Goal: Task Accomplishment & Management: Complete application form

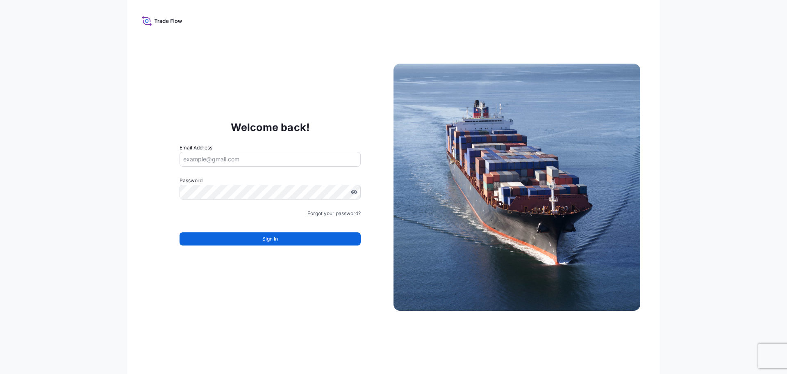
click at [231, 159] on input "Email Address" at bounding box center [270, 159] width 181 height 15
click at [229, 161] on input "Email Address" at bounding box center [270, 159] width 181 height 15
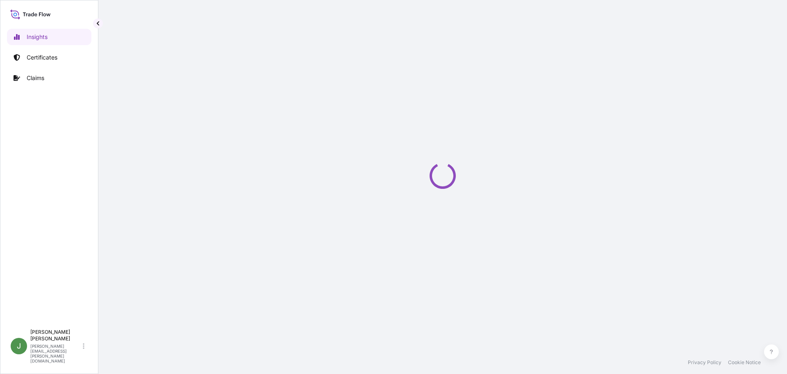
select select "2025"
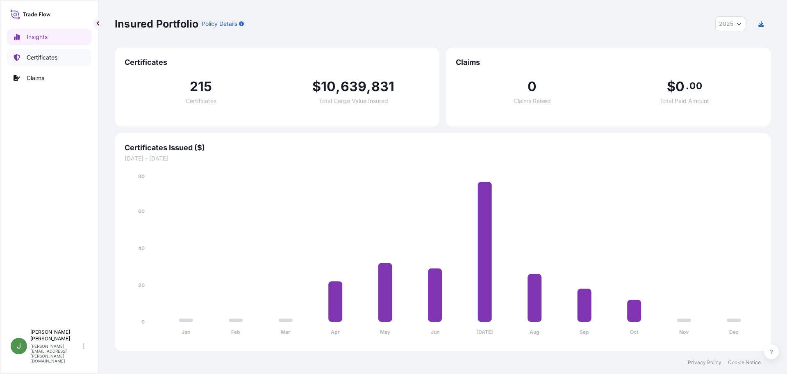
click at [43, 58] on p "Certificates" at bounding box center [42, 57] width 31 height 8
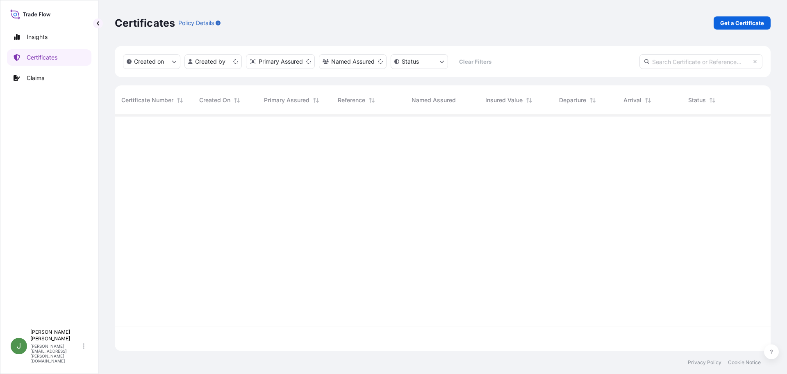
scroll to position [234, 650]
click at [742, 22] on p "Get a Certificate" at bounding box center [742, 23] width 44 height 8
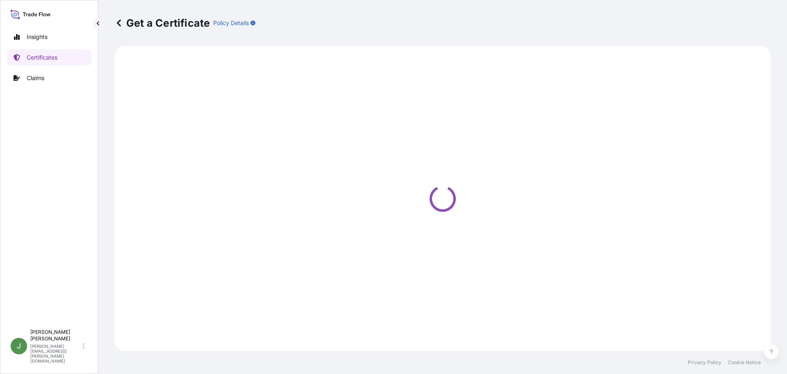
select select "Road / [GEOGRAPHIC_DATA]"
select select "Ocean Vessel"
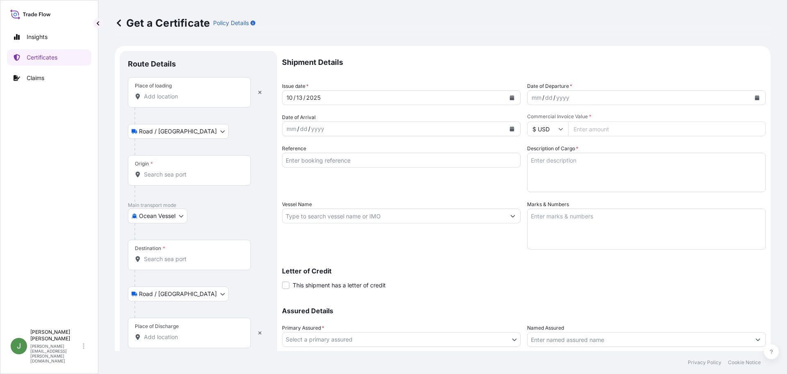
click at [755, 98] on icon "Calendar" at bounding box center [757, 97] width 5 height 5
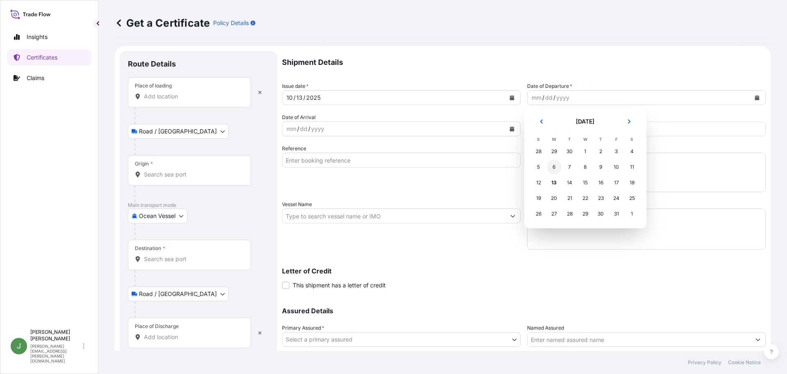
click at [553, 169] on div "6" at bounding box center [554, 166] width 15 height 15
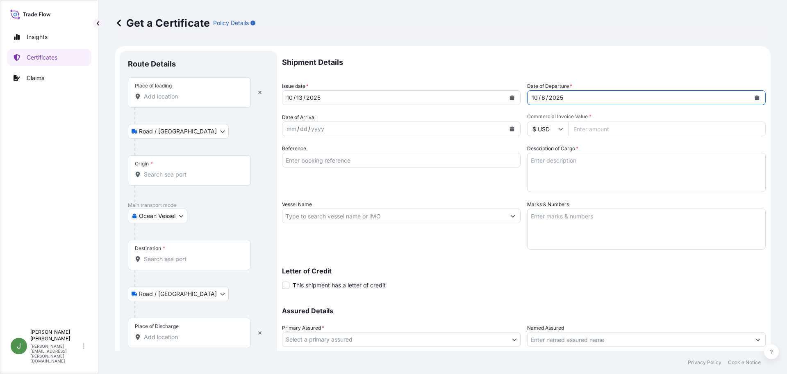
click at [613, 128] on input "Commercial Invoice Value *" at bounding box center [667, 128] width 198 height 15
paste input "41023.31"
type input "41023.31"
click at [319, 154] on input "Reference" at bounding box center [401, 160] width 239 height 15
paste input "236973"
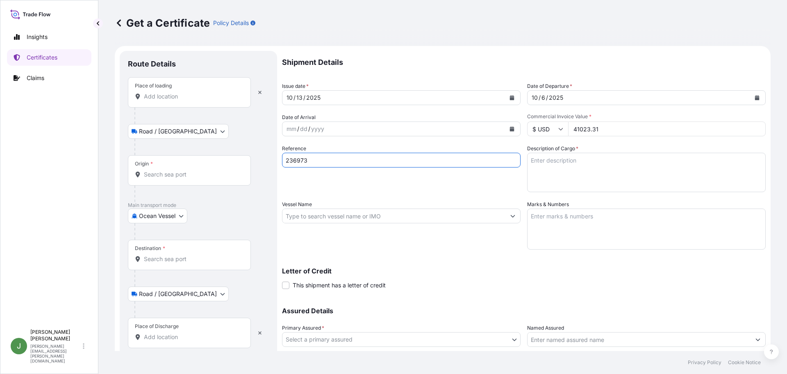
type input "236973"
drag, startPoint x: 549, startPoint y: 163, endPoint x: 676, endPoint y: 161, distance: 127.1
click at [549, 163] on textarea "Description of Cargo *" at bounding box center [646, 172] width 239 height 39
paste textarea "DRUMS LOADED INTO 1 20' CONTAINER(S) CALFAX DB-45"
click at [576, 176] on textarea "DRUMS LOADED INTO 1 20' CONTAINER(S) CALFAX DB-45" at bounding box center [646, 172] width 239 height 39
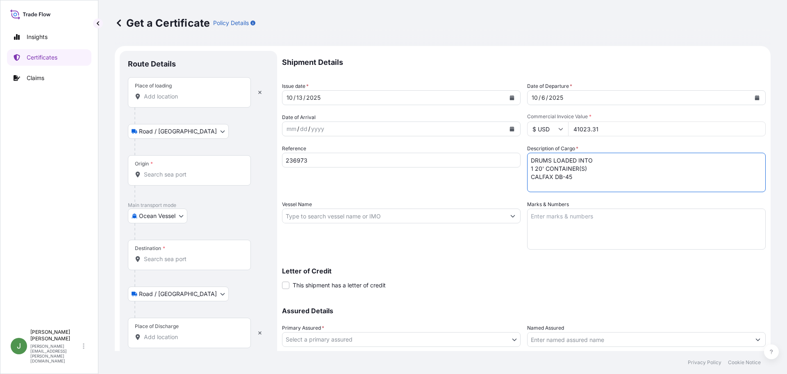
paste textarea "UN3082, ENVIRONMENTALLY HAZARDOUS SUBSTANCE, LIQUID, N.O.S. (DODECYL DIPHENYL O…"
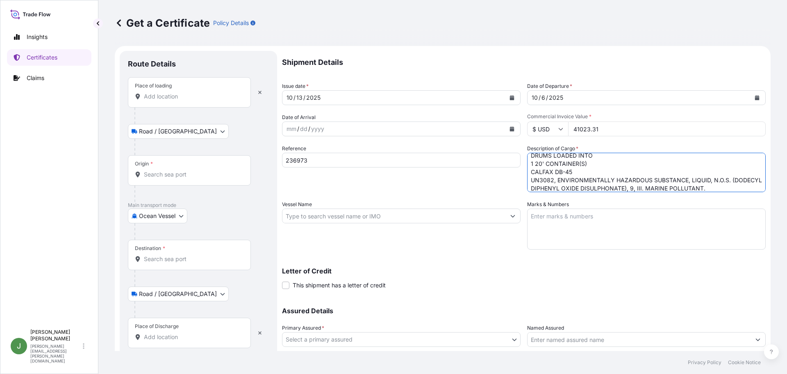
type textarea "DRUMS LOADED INTO 1 20' CONTAINER(S) CALFAX DB-45 UN3082, ENVIRONMENTALLY HAZAR…"
click at [312, 214] on input "Vessel Name" at bounding box center [393, 215] width 223 height 15
paste input "CAP [PERSON_NAME]"
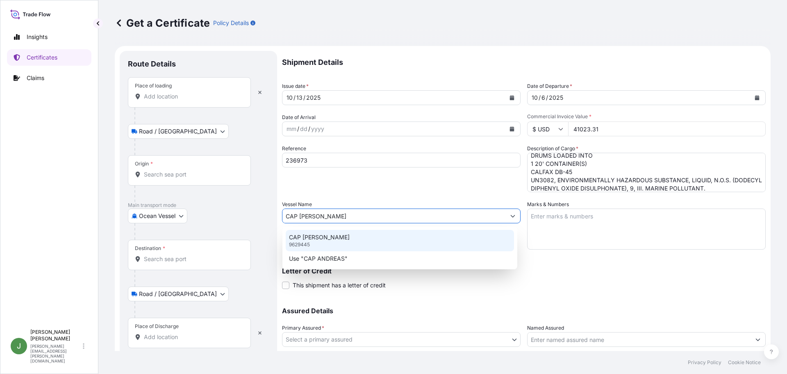
click at [349, 243] on div "CAP [PERSON_NAME] 9629445" at bounding box center [400, 240] width 228 height 21
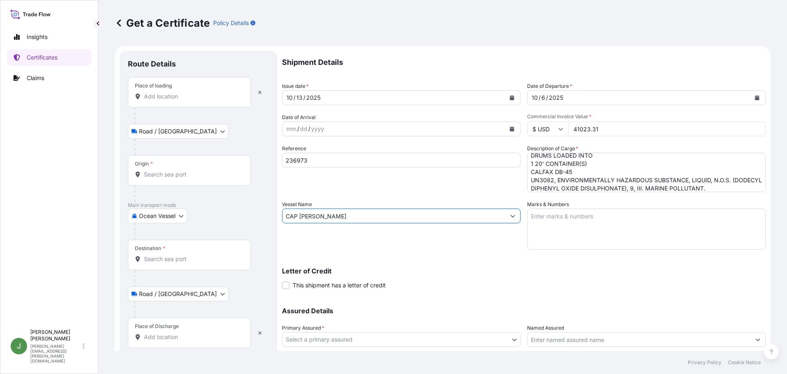
type input "CAP [PERSON_NAME]"
click at [623, 229] on textarea "Marks & Numbers" at bounding box center [646, 228] width 239 height 41
paste textarea "10420876126"
type textarea "10420876126"
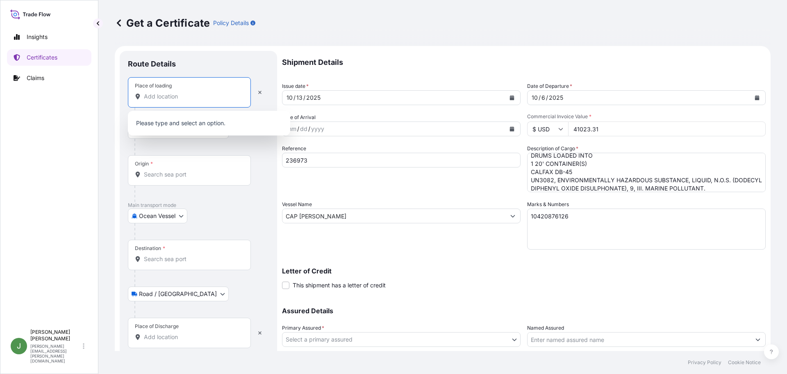
click at [162, 96] on input "Place of loading" at bounding box center [192, 96] width 97 height 8
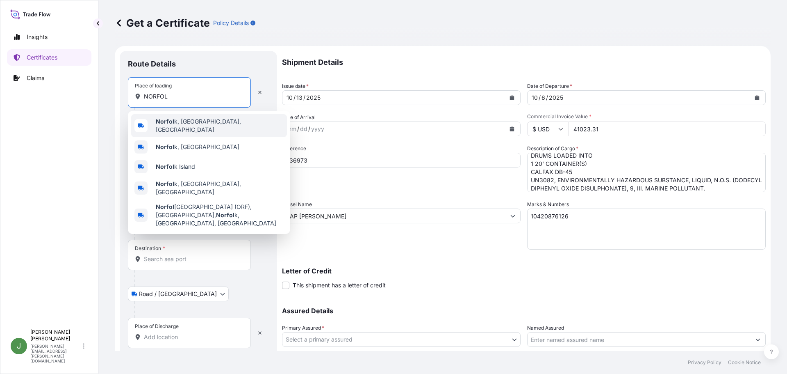
click at [197, 128] on div "Norfol k, [GEOGRAPHIC_DATA], [GEOGRAPHIC_DATA]" at bounding box center [209, 125] width 156 height 23
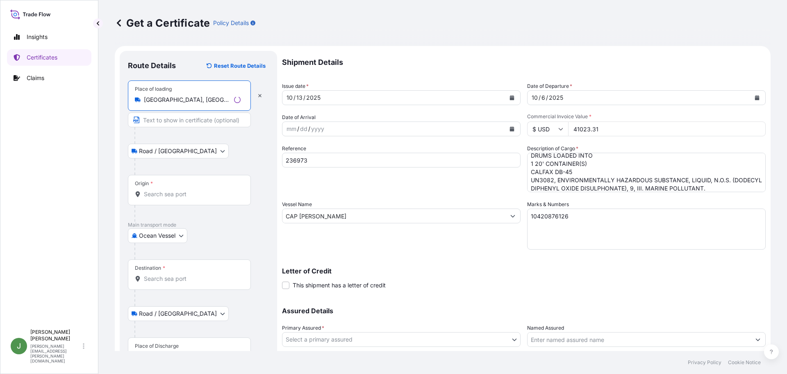
type input "[GEOGRAPHIC_DATA], [GEOGRAPHIC_DATA], [GEOGRAPHIC_DATA]"
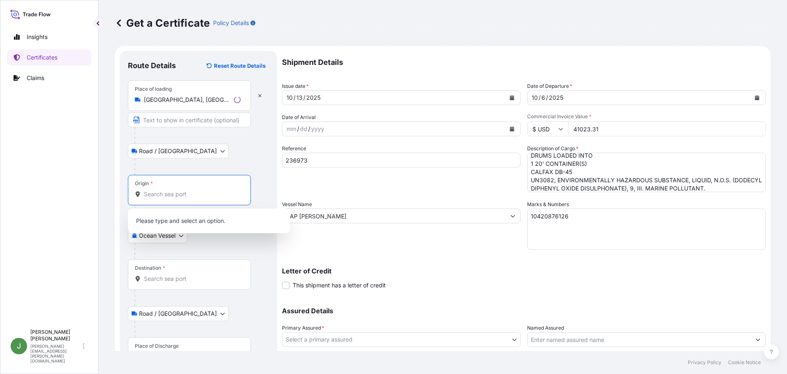
click at [170, 193] on input "Origin *" at bounding box center [192, 194] width 97 height 8
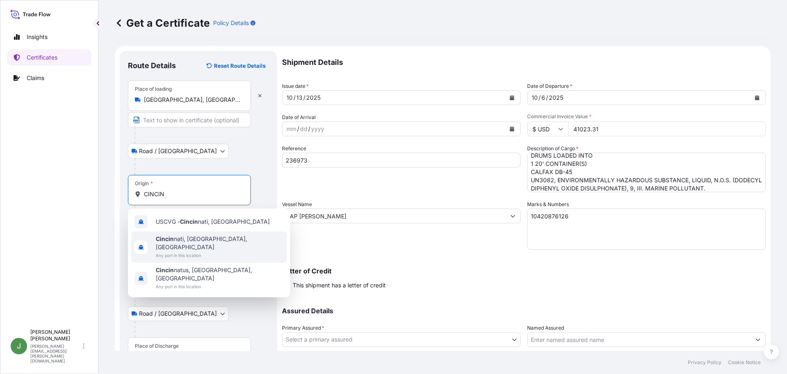
click at [188, 251] on span "Any port in this location" at bounding box center [220, 255] width 128 height 8
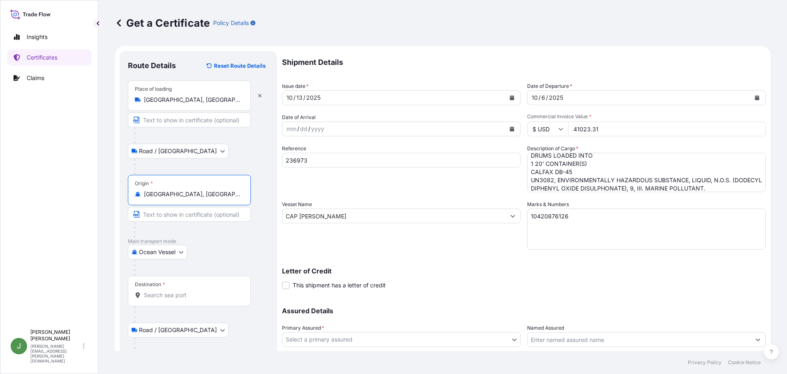
scroll to position [57, 0]
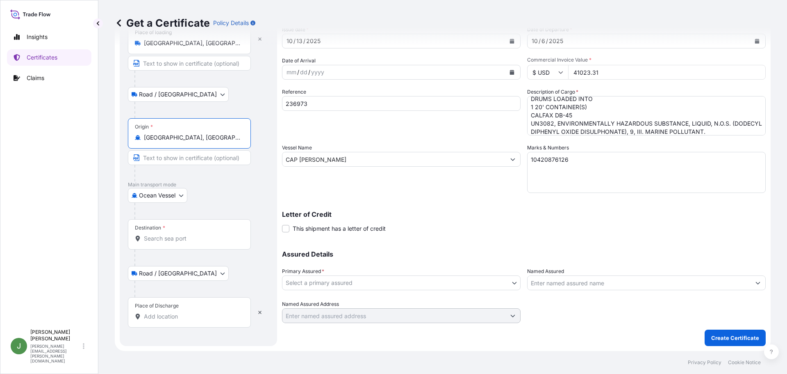
type input "[GEOGRAPHIC_DATA], [GEOGRAPHIC_DATA], [GEOGRAPHIC_DATA]"
drag, startPoint x: 151, startPoint y: 238, endPoint x: 214, endPoint y: 241, distance: 62.8
click at [151, 238] on input "Destination *" at bounding box center [192, 238] width 97 height 8
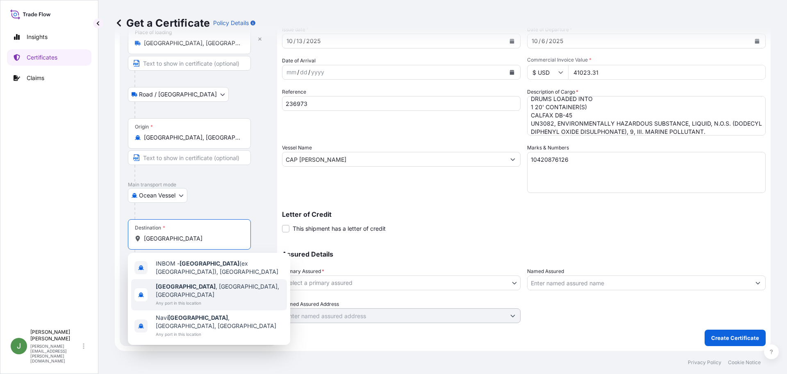
click at [204, 298] on span "Any port in this location" at bounding box center [220, 302] width 128 height 8
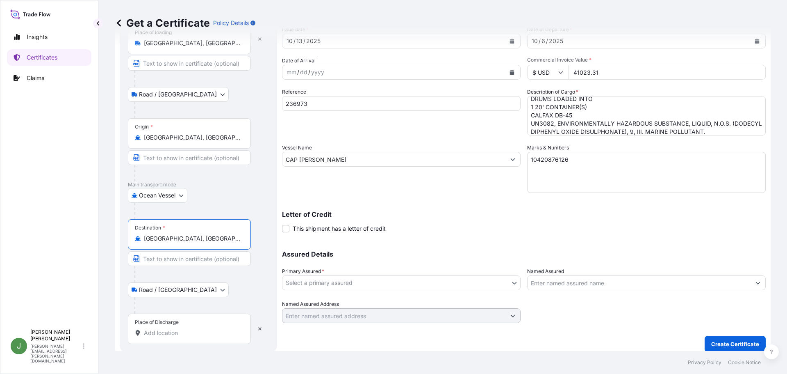
type input "[GEOGRAPHIC_DATA], [GEOGRAPHIC_DATA], [GEOGRAPHIC_DATA]"
click at [180, 332] on input "Place of Discharge" at bounding box center [192, 332] width 97 height 8
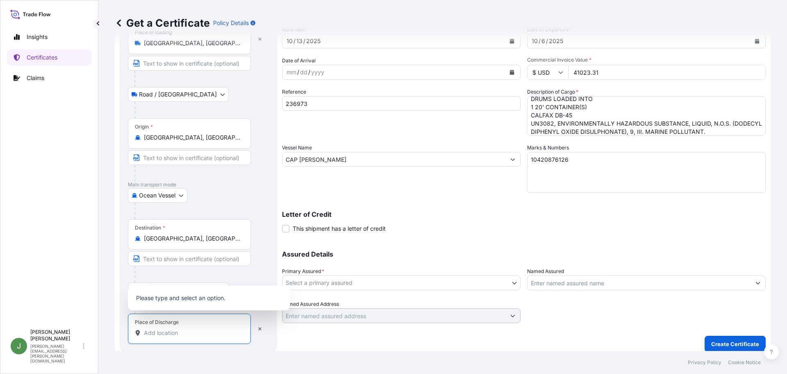
scroll to position [63, 0]
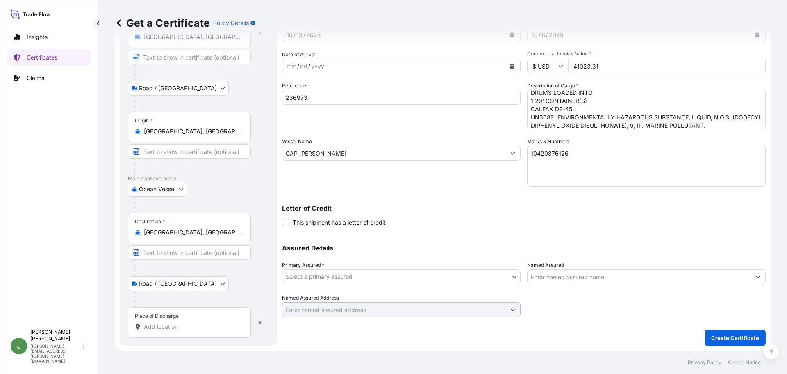
drag, startPoint x: 176, startPoint y: 325, endPoint x: 184, endPoint y: 325, distance: 8.2
click at [176, 325] on input "Place of Discharge" at bounding box center [192, 326] width 97 height 8
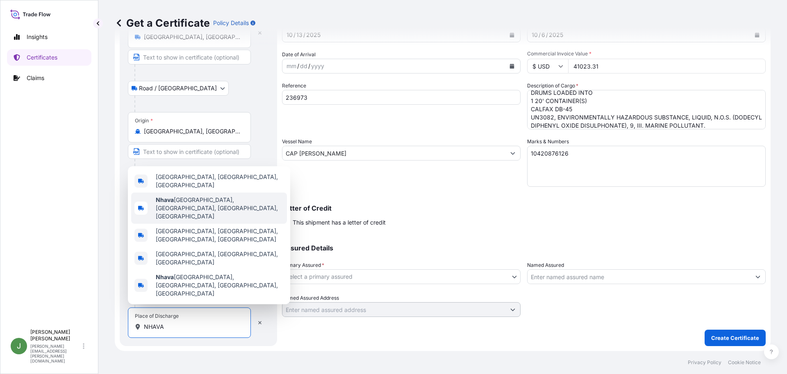
click at [199, 220] on span "[GEOGRAPHIC_DATA], [GEOGRAPHIC_DATA], [GEOGRAPHIC_DATA], [GEOGRAPHIC_DATA]" at bounding box center [220, 208] width 128 height 25
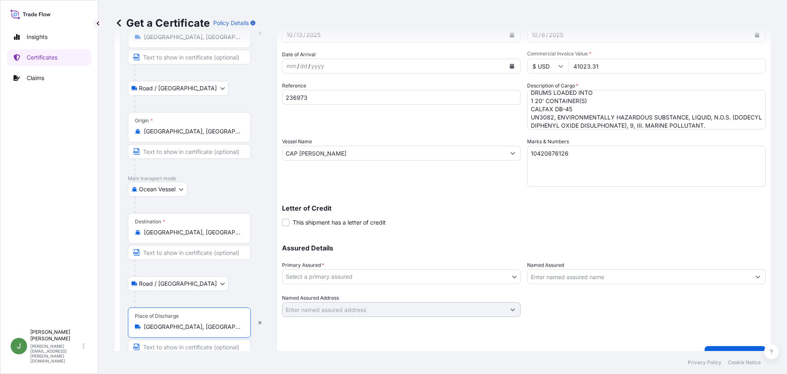
click at [178, 327] on input "[GEOGRAPHIC_DATA], [GEOGRAPHIC_DATA], [GEOGRAPHIC_DATA], [GEOGRAPHIC_DATA]" at bounding box center [192, 326] width 97 height 8
click at [179, 326] on input "[GEOGRAPHIC_DATA], [GEOGRAPHIC_DATA], [GEOGRAPHIC_DATA], [GEOGRAPHIC_DATA]" at bounding box center [192, 326] width 97 height 8
type input "[GEOGRAPHIC_DATA], [GEOGRAPHIC_DATA], [GEOGRAPHIC_DATA], [GEOGRAPHIC_DATA]"
click at [262, 322] on icon "button" at bounding box center [259, 322] width 5 height 5
select select "Road / [GEOGRAPHIC_DATA]"
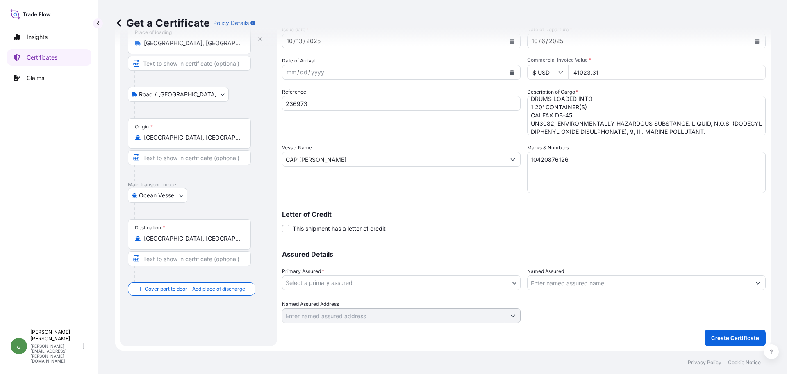
scroll to position [57, 0]
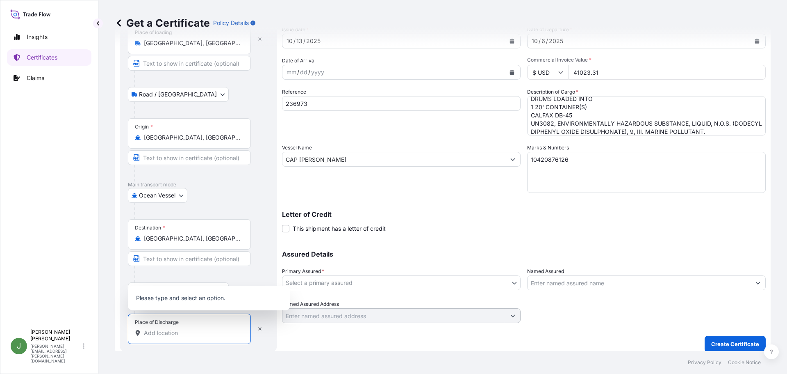
click at [170, 329] on input "Place of Discharge" at bounding box center [192, 332] width 97 height 8
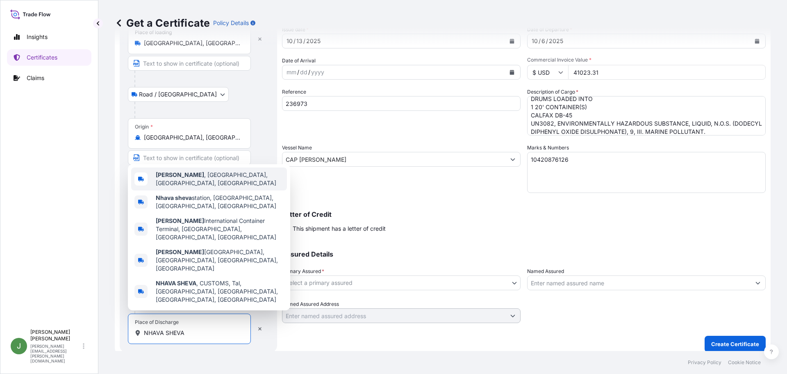
click at [219, 187] on span "[GEOGRAPHIC_DATA] , [GEOGRAPHIC_DATA], [GEOGRAPHIC_DATA], [GEOGRAPHIC_DATA]" at bounding box center [220, 179] width 128 height 16
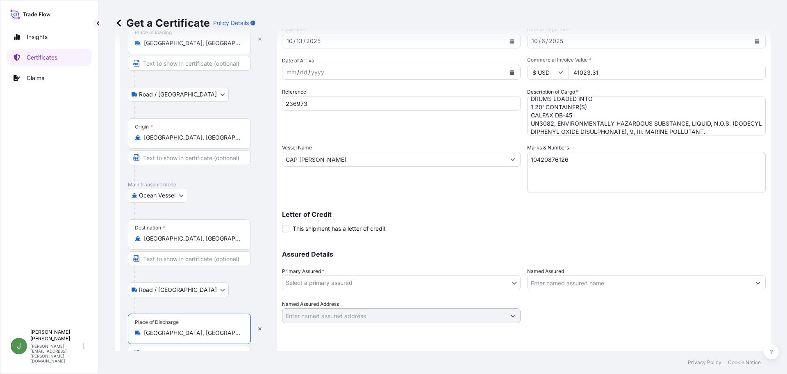
scroll to position [79, 0]
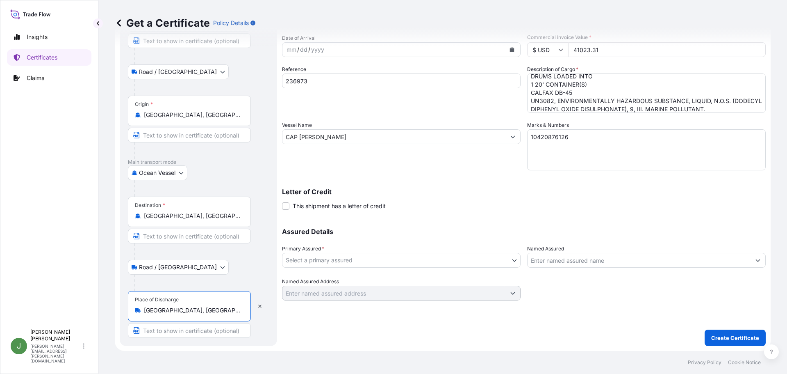
type input "[GEOGRAPHIC_DATA], [GEOGRAPHIC_DATA], [GEOGRAPHIC_DATA], [GEOGRAPHIC_DATA]"
click at [425, 260] on body "Insights Certificates Claims J [PERSON_NAME] [PERSON_NAME][EMAIL_ADDRESS][PERSO…" at bounding box center [393, 187] width 787 height 374
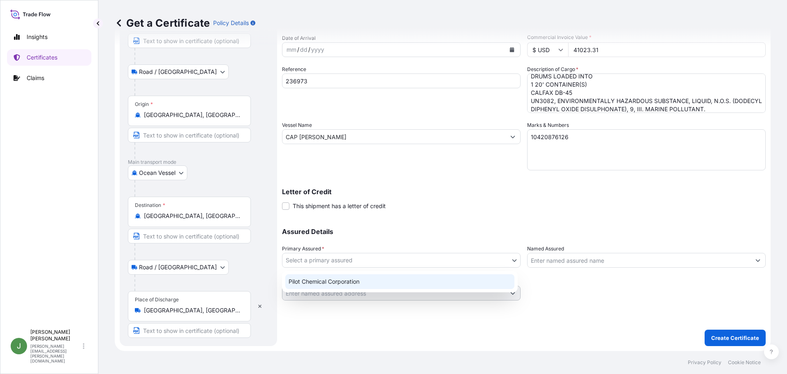
click at [363, 285] on div "Pilot Chemical Corporation" at bounding box center [399, 281] width 229 height 15
select select "31545"
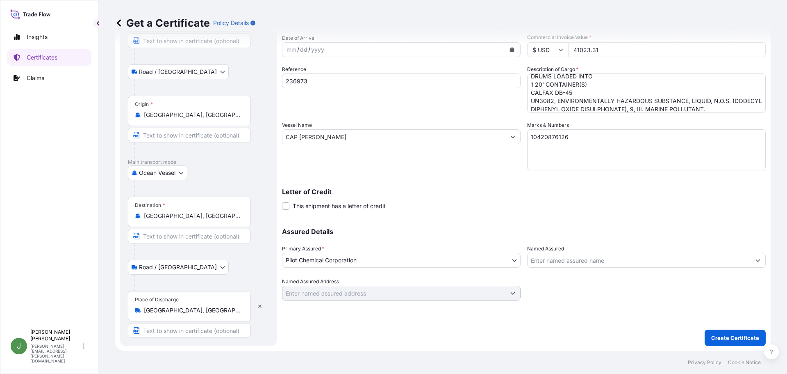
drag, startPoint x: 578, startPoint y: 259, endPoint x: 590, endPoint y: 257, distance: 12.8
click at [578, 259] on input "Named Assured" at bounding box center [639, 260] width 223 height 15
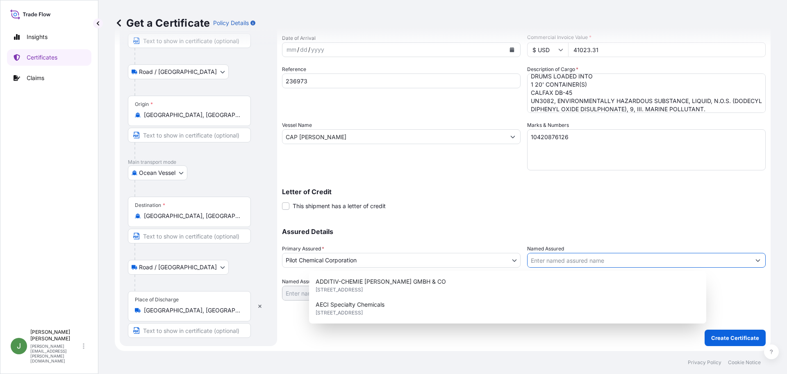
paste input "RISHICHEM DISTRIBUTORS [DOMAIN_NAME]"
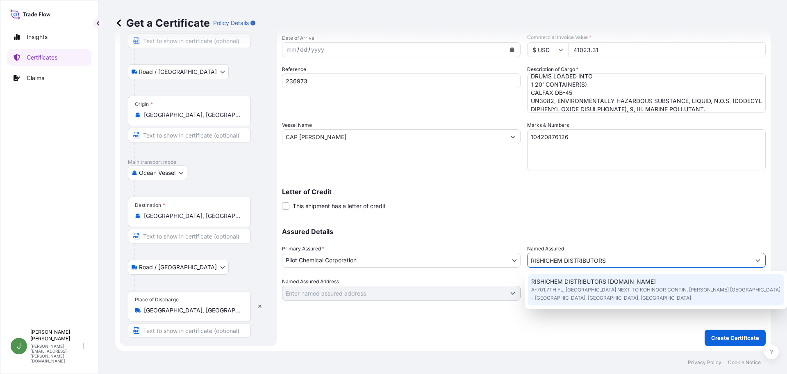
click at [613, 299] on span "A-701,7TH FL, [GEOGRAPHIC_DATA] NEXT TO KOHINOOR CONTIN, [PERSON_NAME] [GEOGRAP…" at bounding box center [656, 293] width 250 height 16
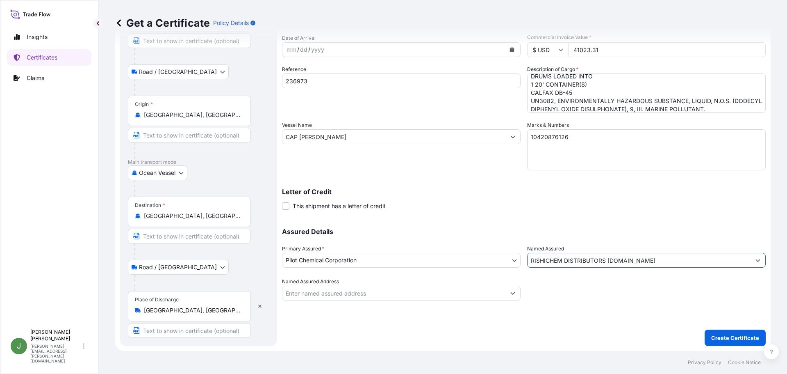
type input "RISHICHEM DISTRIBUTORS [DOMAIN_NAME]"
click at [437, 294] on input "Named Assured Address" at bounding box center [393, 292] width 223 height 15
paste input "RISHICHEM DISTRIBUTORS [DOMAIN_NAME]"
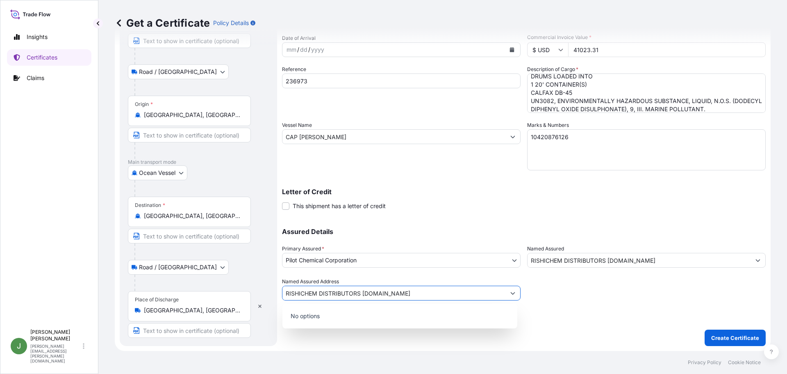
type input "RISHICHEM DISTRIBUTORS [DOMAIN_NAME]"
click at [428, 317] on p "No options" at bounding box center [400, 316] width 228 height 18
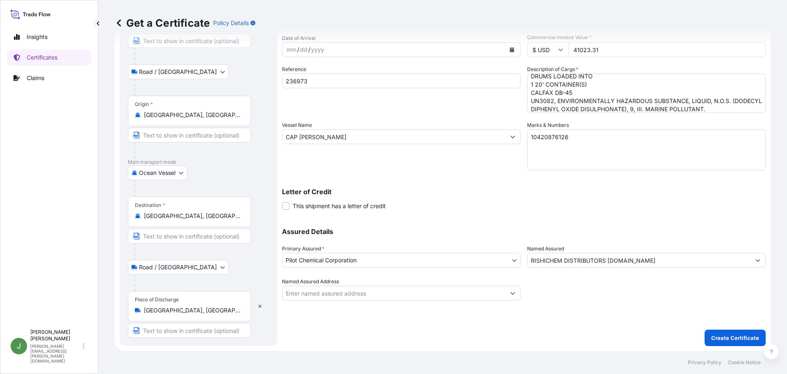
click at [305, 286] on input "Named Assured Address" at bounding box center [393, 292] width 223 height 15
paste input "A701, [GEOGRAPHIC_DATA], [PERSON_NAME]NAGAR,"
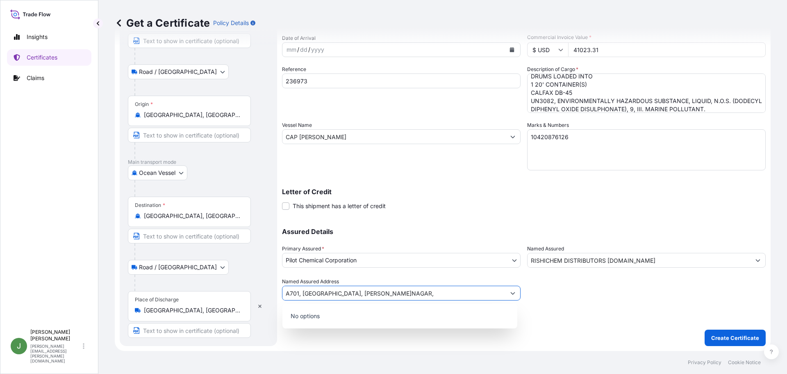
click at [514, 293] on button "Show suggestions" at bounding box center [513, 292] width 15 height 15
click at [475, 298] on input "A701, [GEOGRAPHIC_DATA], [PERSON_NAME]NAGAR," at bounding box center [393, 292] width 223 height 15
type input "A701, [GEOGRAPHIC_DATA], [PERSON_NAME]NAGAR,"
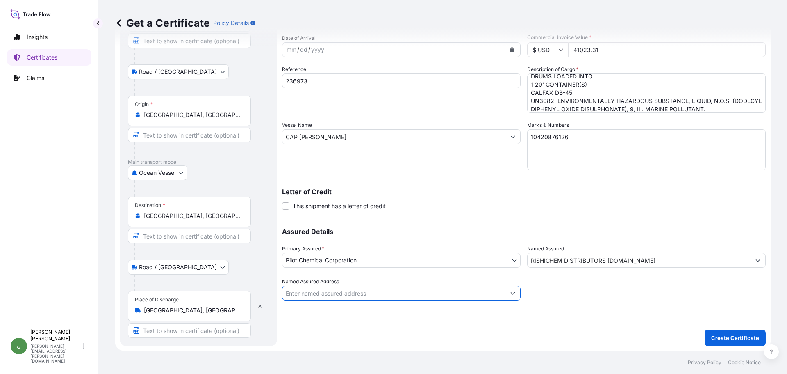
click at [581, 263] on input "RISHICHEM DISTRIBUTORS [DOMAIN_NAME]" at bounding box center [639, 260] width 223 height 15
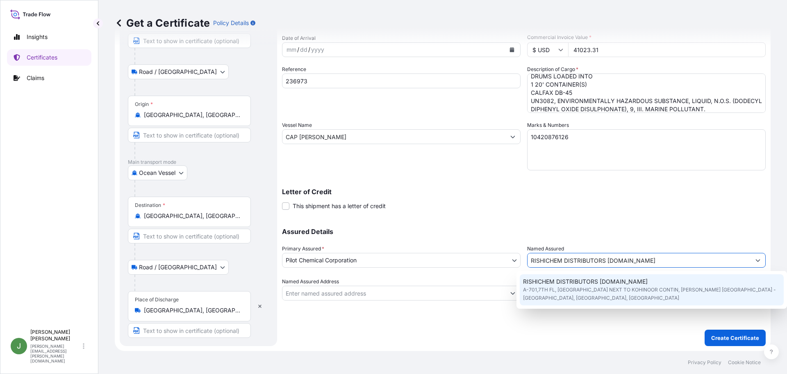
click at [547, 291] on span "A-701,7TH FL, [GEOGRAPHIC_DATA] NEXT TO KOHINOOR CONTIN, [PERSON_NAME] [GEOGRAP…" at bounding box center [651, 293] width 257 height 16
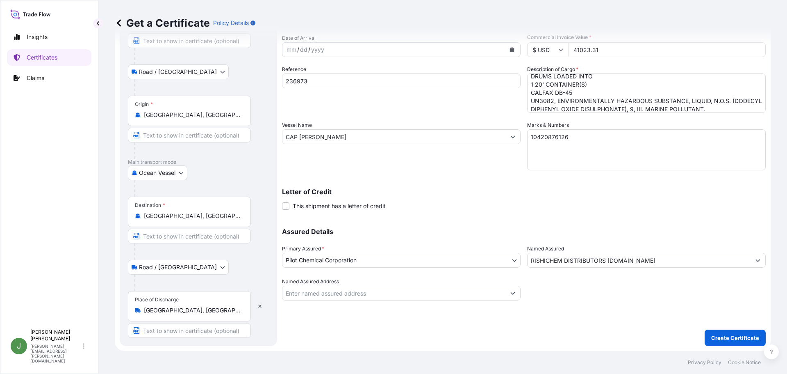
click at [710, 328] on div "Shipment Details Issue date * [DATE] Date of Departure * [DATE] Date of Arrival…" at bounding box center [524, 159] width 484 height 374
click at [712, 339] on p "Create Certificate" at bounding box center [735, 337] width 48 height 8
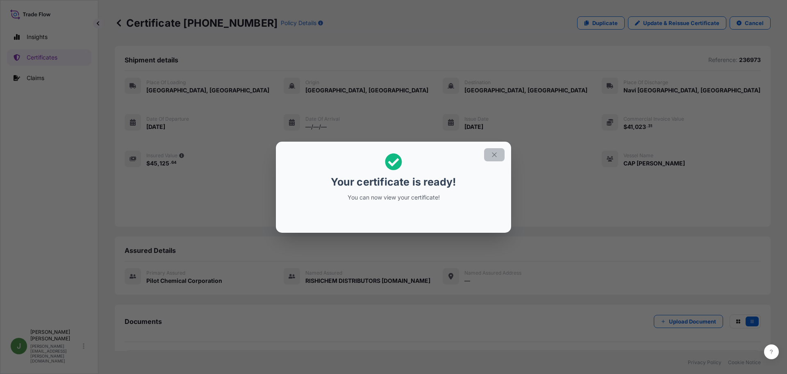
click at [494, 152] on icon "button" at bounding box center [494, 154] width 7 height 7
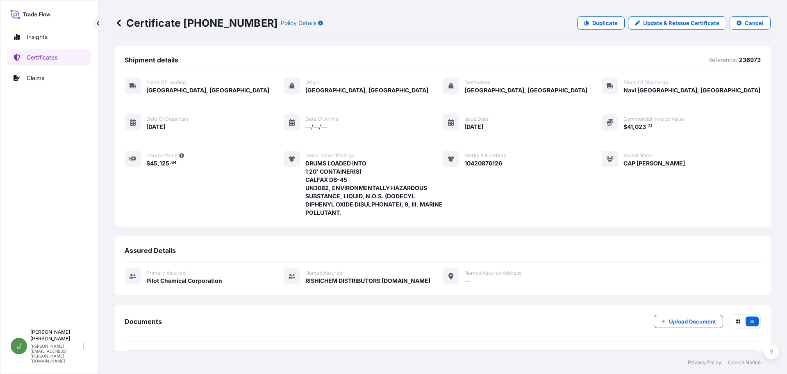
scroll to position [82, 0]
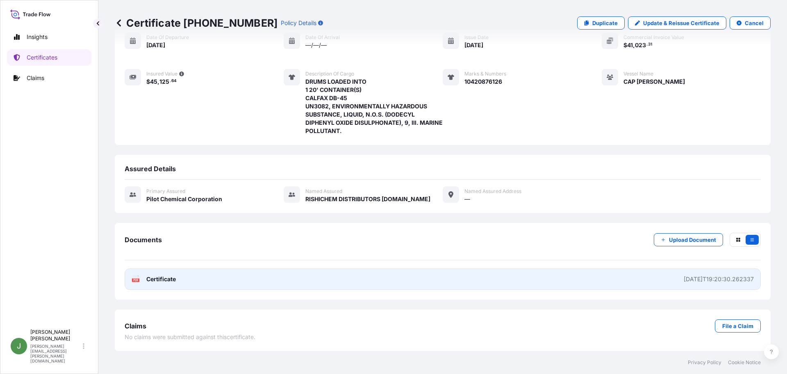
click at [531, 280] on link "PDF Certificate [DATE]T19:20:30.262337" at bounding box center [443, 278] width 636 height 21
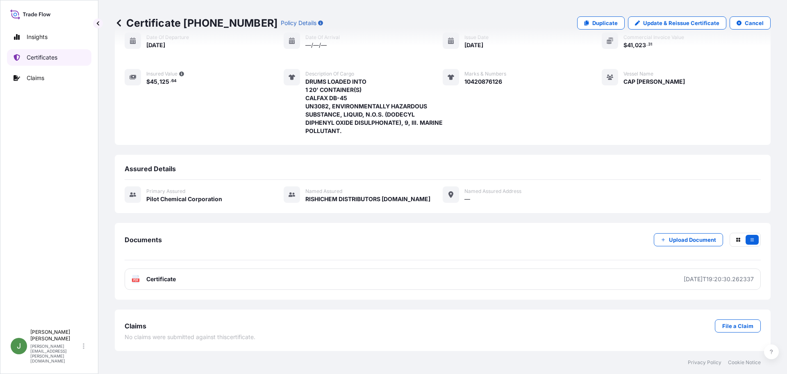
click at [36, 57] on p "Certificates" at bounding box center [42, 57] width 31 height 8
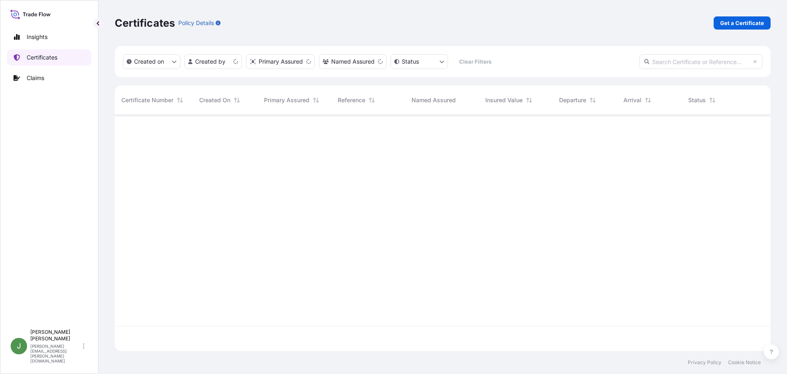
scroll to position [234, 650]
click at [739, 23] on p "Get a Certificate" at bounding box center [742, 23] width 44 height 8
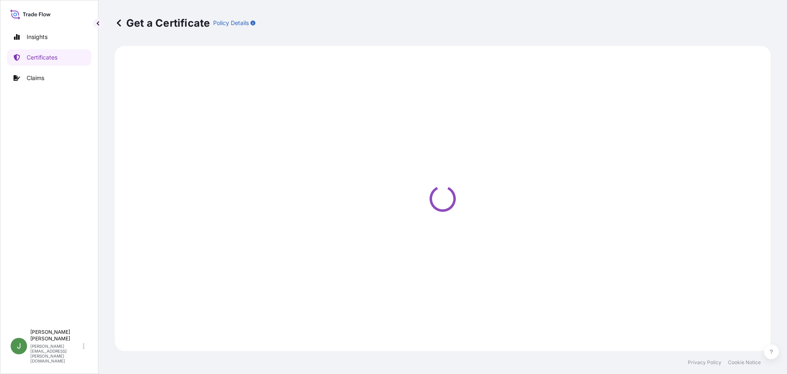
select select "Ocean Vessel"
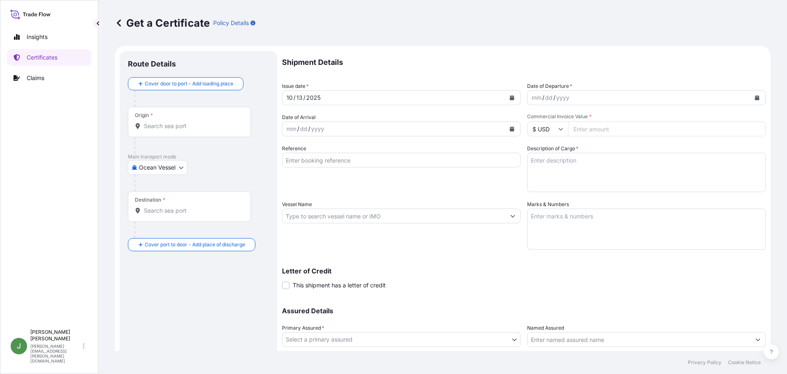
click at [755, 96] on icon "Calendar" at bounding box center [757, 97] width 5 height 5
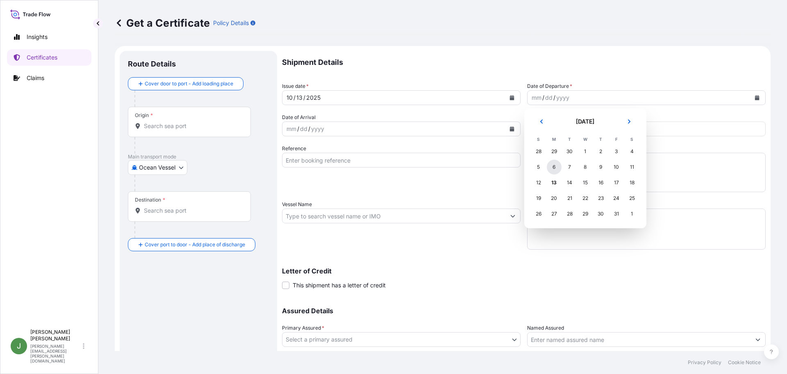
click at [552, 167] on div "6" at bounding box center [554, 166] width 15 height 15
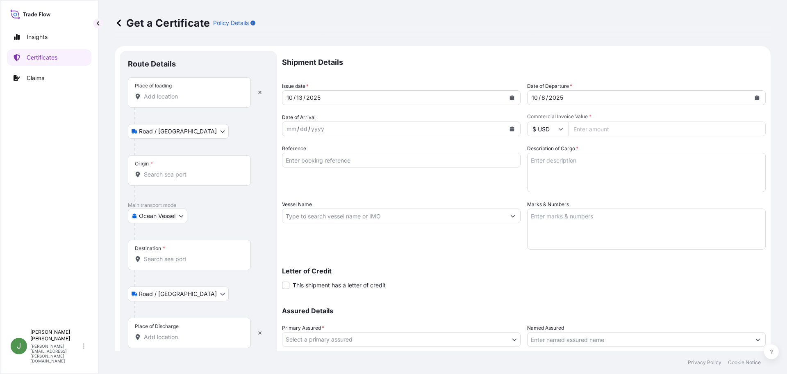
click at [337, 216] on input "Vessel Name" at bounding box center [393, 215] width 223 height 15
paste input "CAP [PERSON_NAME]"
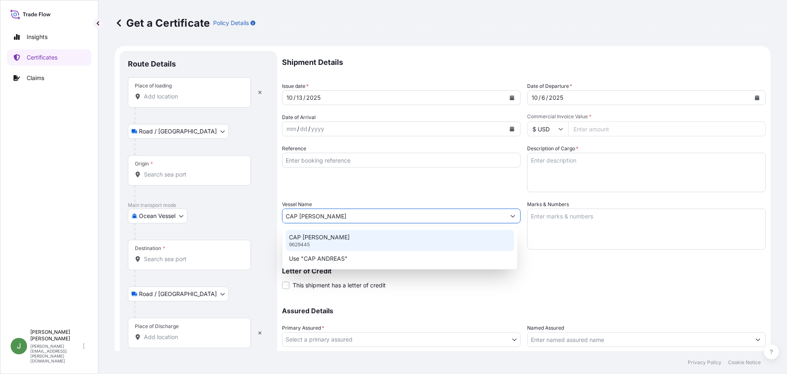
click at [383, 237] on div "CAP [PERSON_NAME] 9629445" at bounding box center [400, 240] width 228 height 21
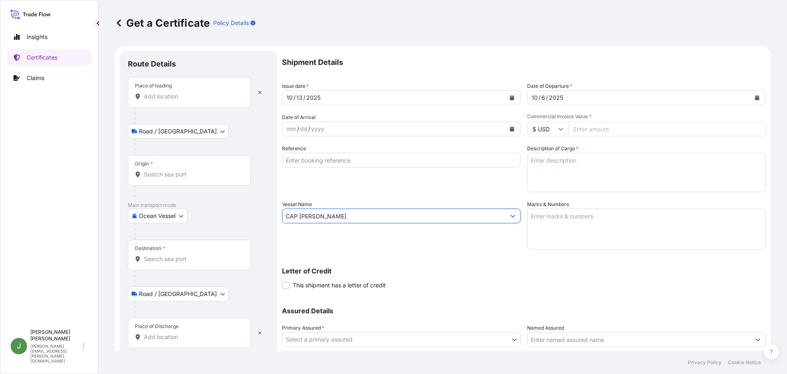
type input "CAP [PERSON_NAME]"
click at [559, 159] on textarea "Description of Cargo *" at bounding box center [646, 172] width 239 height 39
paste textarea "DRUMS LOADED INTO 1 20' CONTAINER(S) CALFAX DB-45"
click at [580, 177] on textarea "DRUMS LOADED INTO 1 20' CONTAINER(S) CALFAX DB-45" at bounding box center [646, 172] width 239 height 39
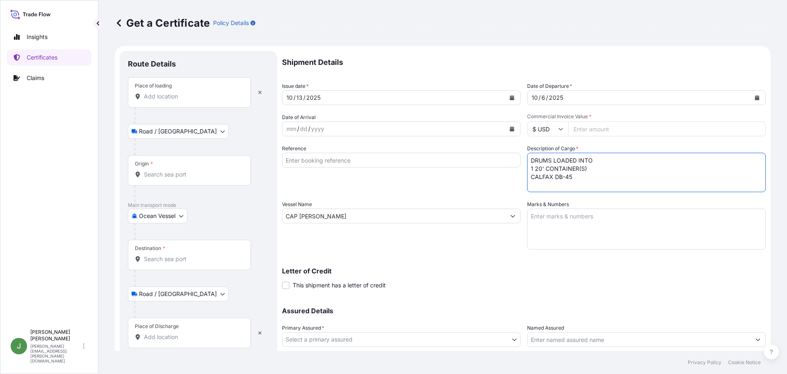
paste textarea "UN3082, ENVIRONMENTALLY HAZARDOUS SUBSTANCE, LIQUID, N.O.S. (DODECYL DIPHENYL O…"
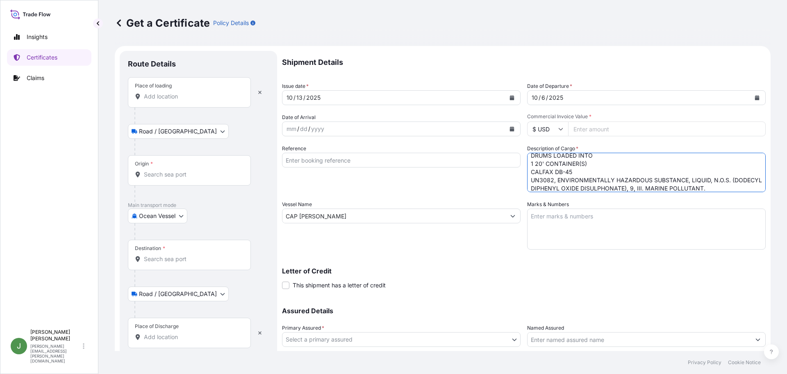
drag, startPoint x: 733, startPoint y: 188, endPoint x: 761, endPoint y: 192, distance: 27.8
click at [734, 188] on textarea "DRUMS LOADED INTO 1 20' CONTAINER(S) CALFAX DB-45 UN3082, ENVIRONMENTALLY HAZAR…" at bounding box center [646, 172] width 239 height 39
paste textarea "DRUMS LOADED INTO 1 20' CONTAINER(S) CALFAX 16L-35"
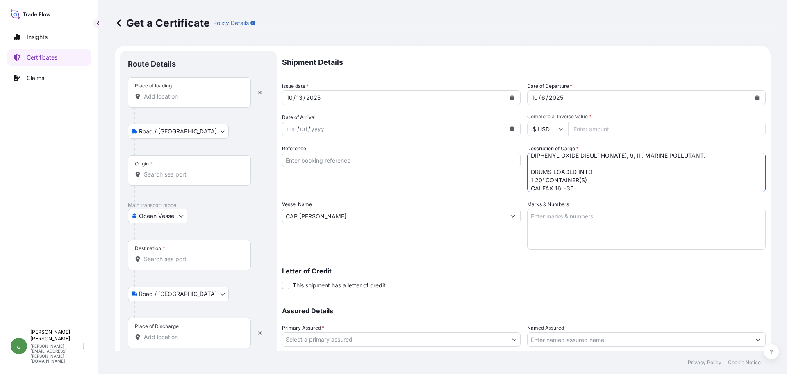
scroll to position [46, 0]
click at [573, 180] on textarea "DRUMS LOADED INTO 1 20' CONTAINER(S) CALFAX DB-45 UN3082, ENVIRONMENTALLY HAZAR…" at bounding box center [646, 172] width 239 height 39
paste textarea "UN3082, ENVIRONMENTALLY HAZARDOUS SUBSTANCES, LIQUID, N.O.S. (MONO-AND-DIHEXADE…"
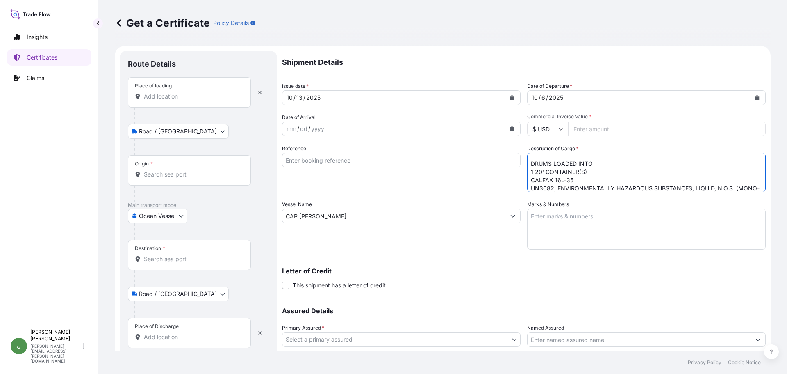
scroll to position [62, 0]
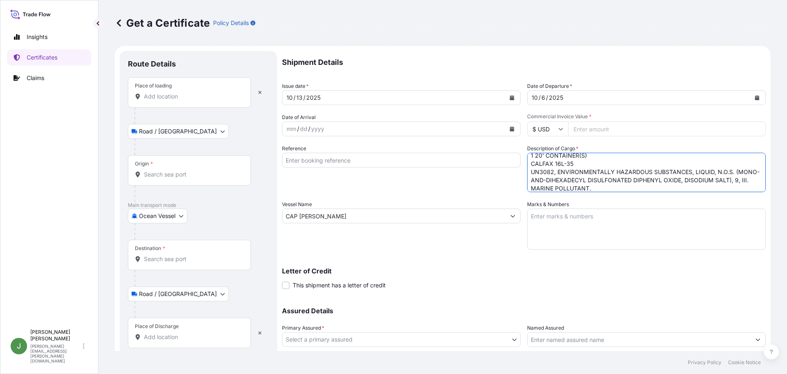
type textarea "DRUMS LOADED INTO 1 20' CONTAINER(S) CALFAX DB-45 UN3082, ENVIRONMENTALLY HAZAR…"
click at [584, 222] on textarea "Marks & Numbers" at bounding box center [646, 228] width 239 height 41
paste textarea "10420876129"
type textarea "10420876129"
click at [327, 159] on input "Reference" at bounding box center [401, 160] width 239 height 15
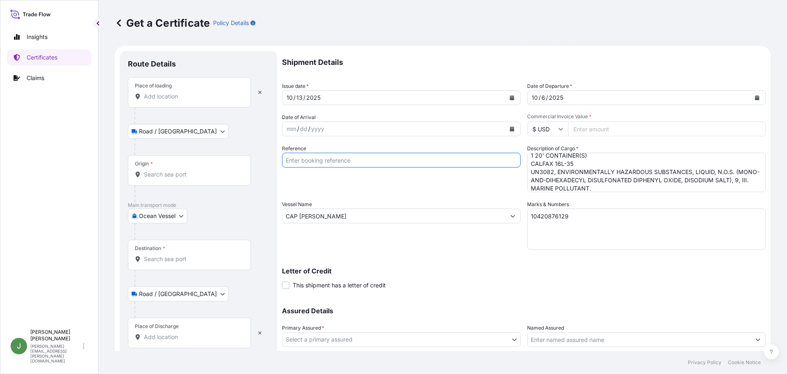
paste input "236974"
type input "236974"
click at [390, 184] on div "Reference 236974" at bounding box center [401, 168] width 239 height 48
click at [601, 123] on input "Commercial Invoice Value *" at bounding box center [667, 128] width 198 height 15
paste input "53497.23"
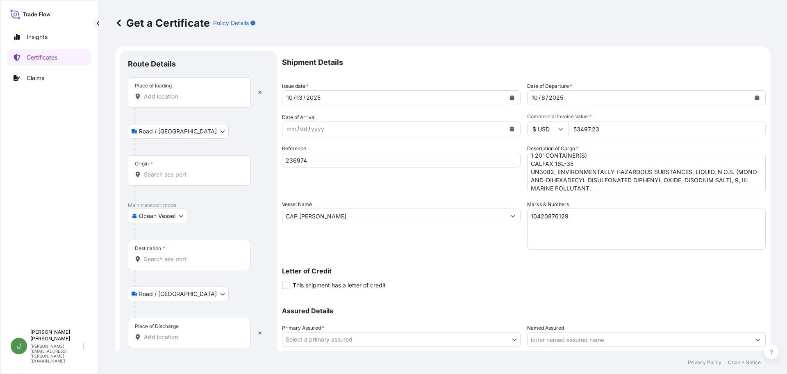
scroll to position [57, 0]
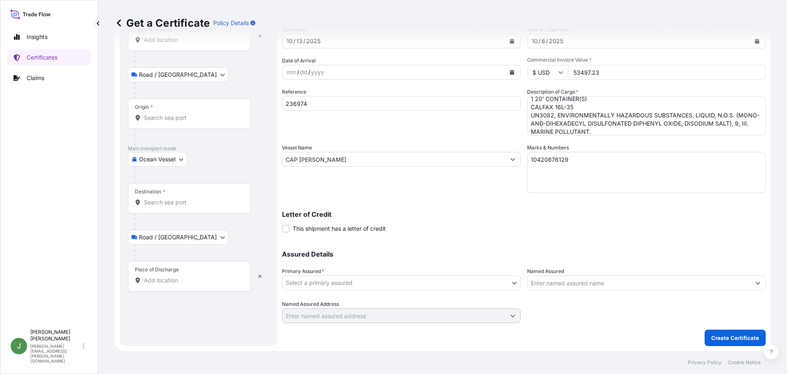
type input "53497.23"
click at [385, 280] on body "Insights Certificates Claims J [PERSON_NAME] [PERSON_NAME][EMAIL_ADDRESS][PERSO…" at bounding box center [393, 187] width 787 height 374
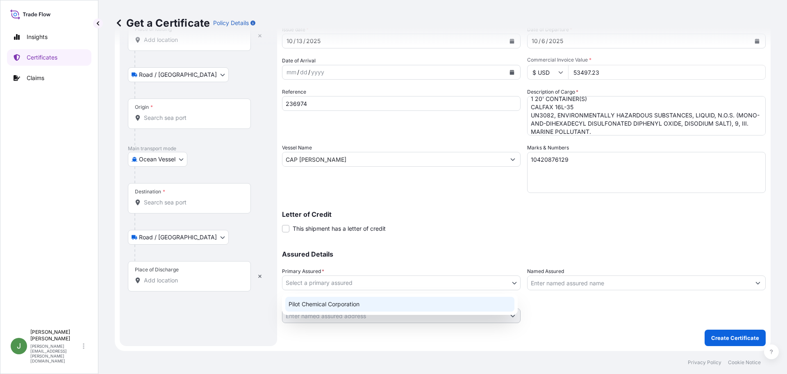
click at [362, 299] on div "Pilot Chemical Corporation" at bounding box center [399, 303] width 229 height 15
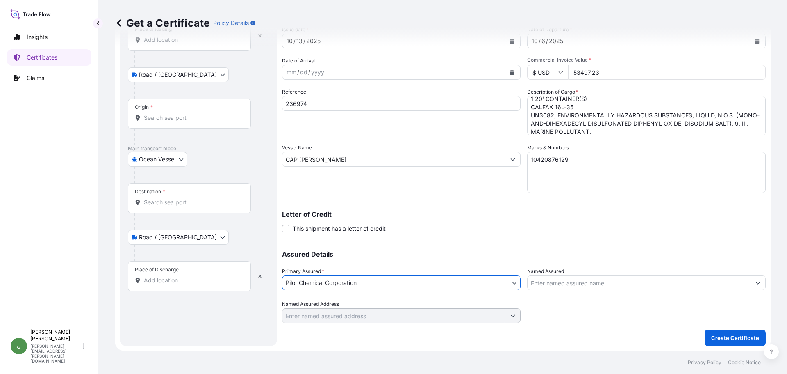
scroll to position [0, 0]
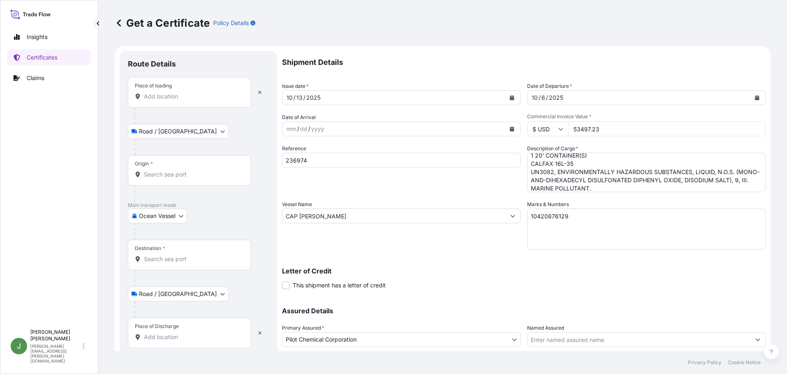
drag, startPoint x: 592, startPoint y: 338, endPoint x: 600, endPoint y: 328, distance: 12.6
click at [592, 338] on input "Named Assured" at bounding box center [639, 339] width 223 height 15
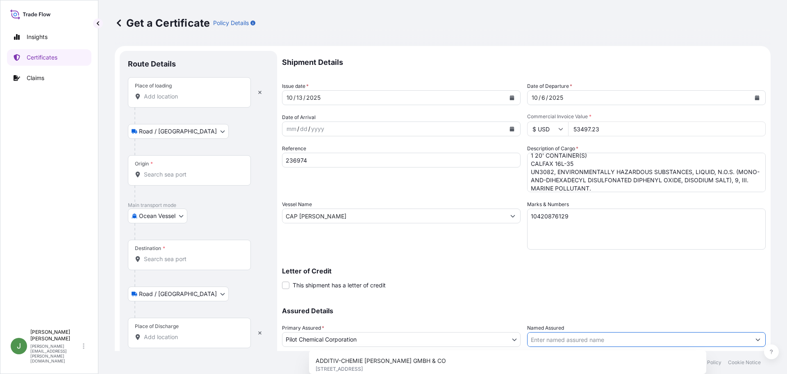
paste input "RISHICHEM DISTRIBUTORS [DOMAIN_NAME]"
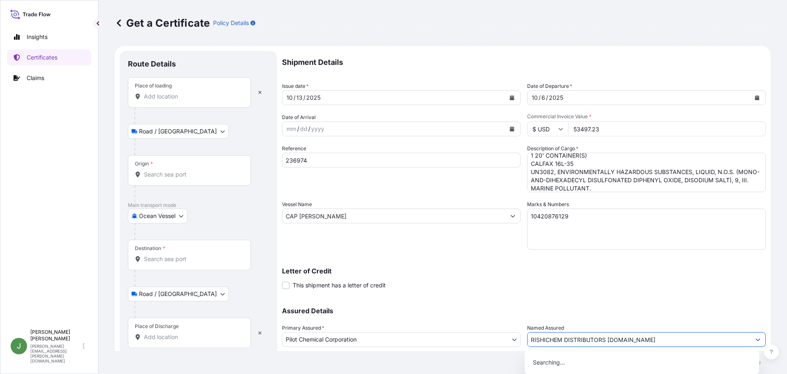
scroll to position [57, 0]
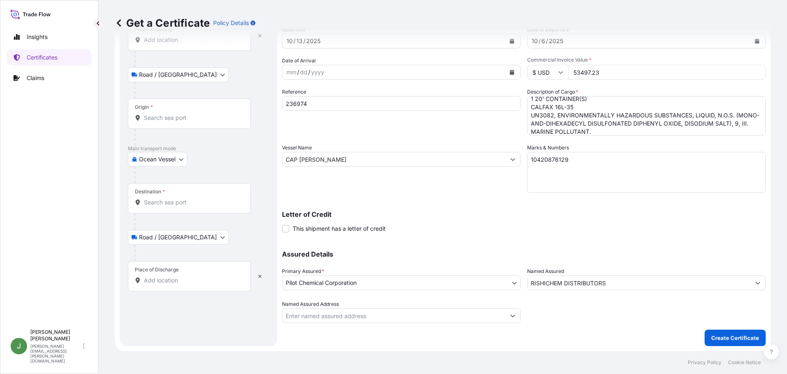
click at [563, 283] on input "RISHICHEM DISTRIBUTORS" at bounding box center [639, 282] width 223 height 15
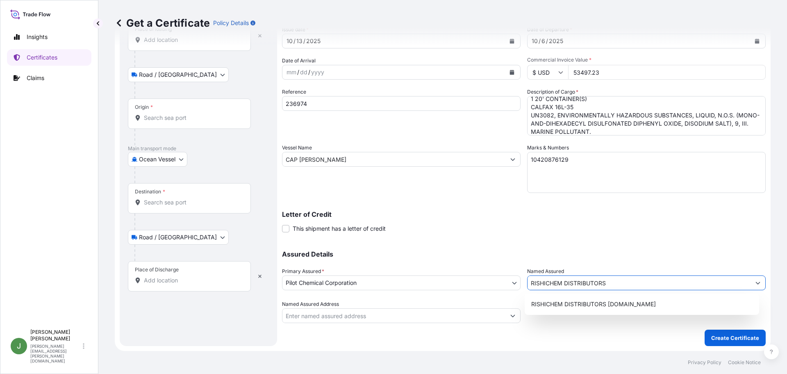
click at [563, 283] on input "RISHICHEM DISTRIBUTORS" at bounding box center [639, 282] width 223 height 15
paste input "[DOMAIN_NAME]"
click at [637, 307] on div "RISHICHEM DISTRIBUTORS [DOMAIN_NAME]" at bounding box center [642, 303] width 228 height 15
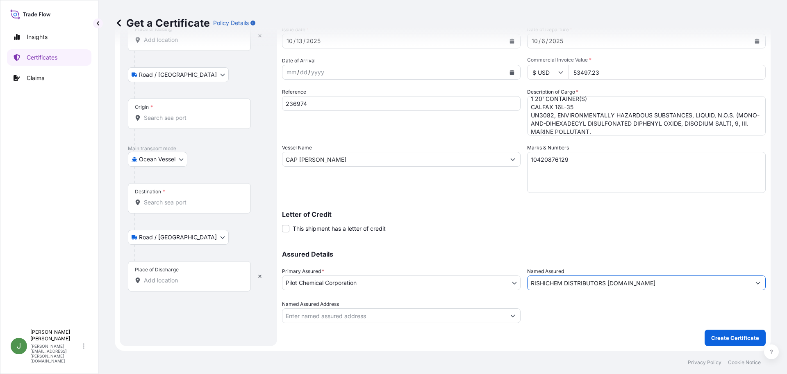
scroll to position [0, 0]
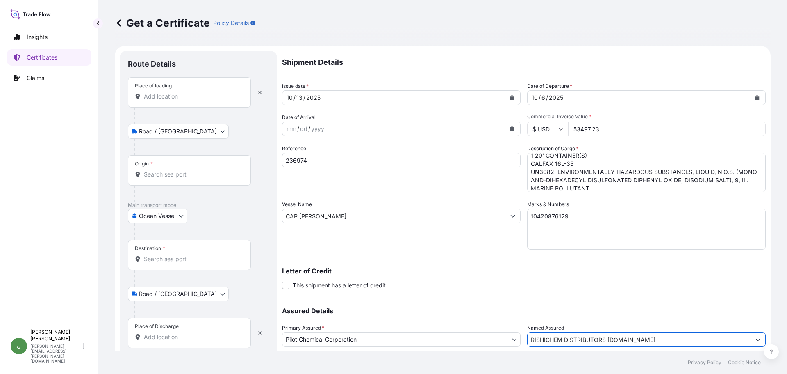
type input "RISHICHEM DISTRIBUTORS [DOMAIN_NAME]"
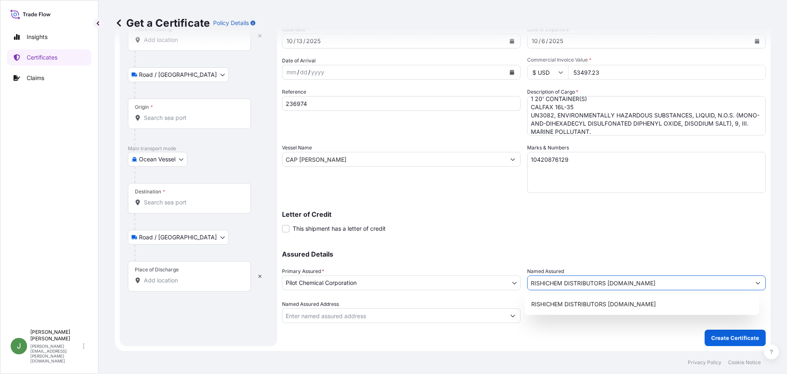
drag, startPoint x: 631, startPoint y: 281, endPoint x: 492, endPoint y: 290, distance: 138.5
click at [492, 290] on div "Assured Details Primary Assured * Pilot Chemical Corporation Pilot Chemical Cor…" at bounding box center [524, 282] width 484 height 82
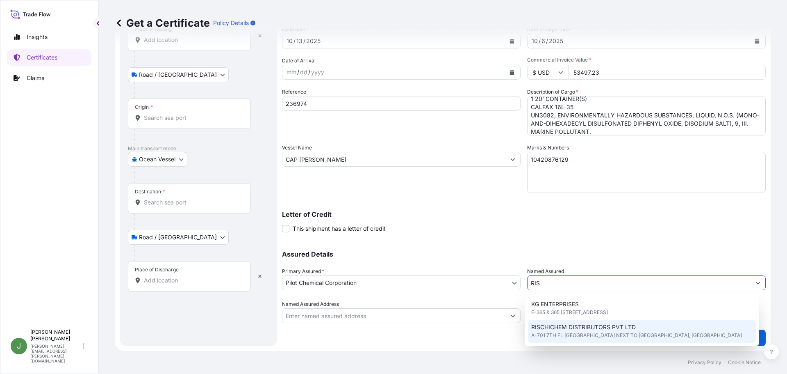
click at [583, 332] on span "A-701 7TH FL [GEOGRAPHIC_DATA] NEXT TO [GEOGRAPHIC_DATA], [GEOGRAPHIC_DATA]" at bounding box center [636, 335] width 211 height 8
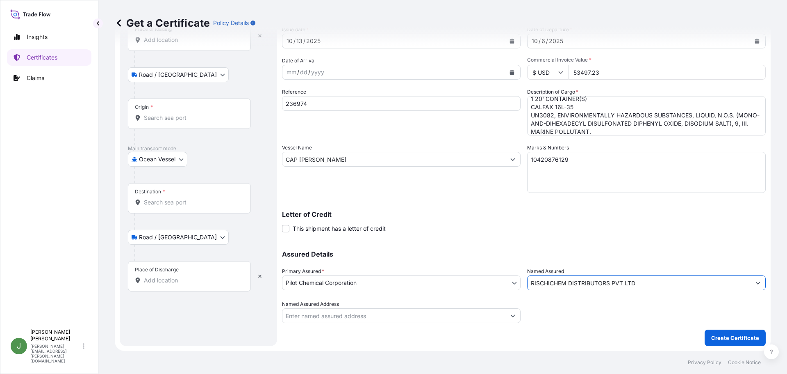
scroll to position [0, 0]
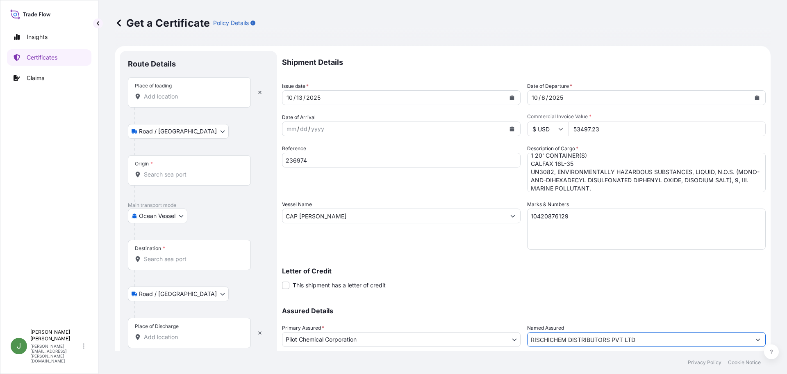
type input "RISCHICHEM DISTRIBUTORS PVT LTD"
click at [159, 175] on input "Origin *" at bounding box center [192, 174] width 97 height 8
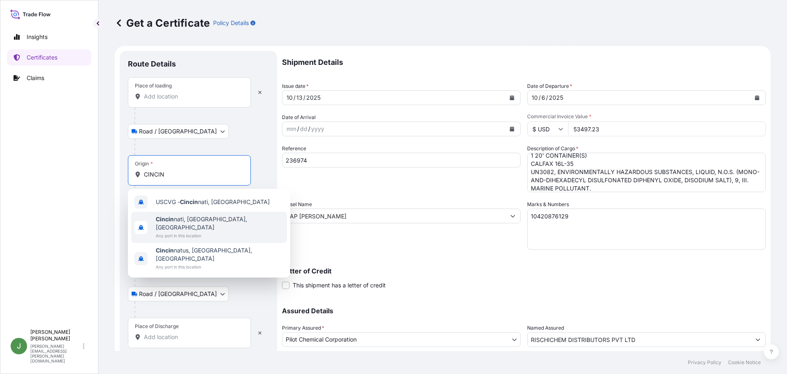
click at [199, 231] on span "Any port in this location" at bounding box center [220, 235] width 128 height 8
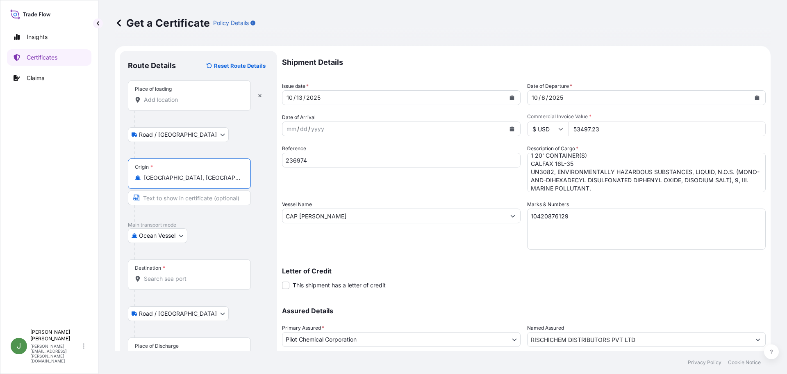
type input "[GEOGRAPHIC_DATA], [GEOGRAPHIC_DATA], [GEOGRAPHIC_DATA]"
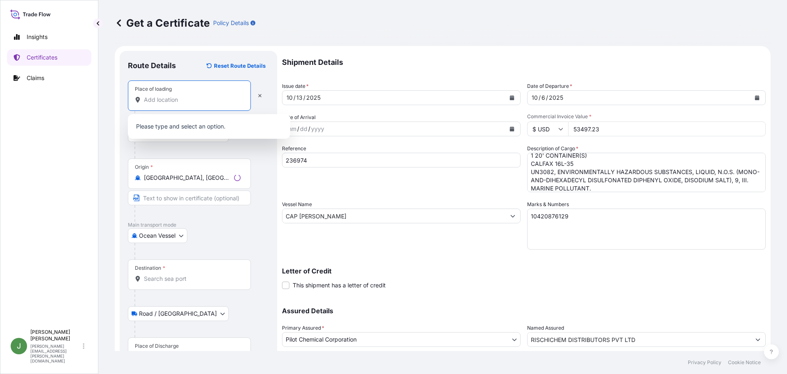
click at [178, 98] on input "Place of loading" at bounding box center [192, 100] width 97 height 8
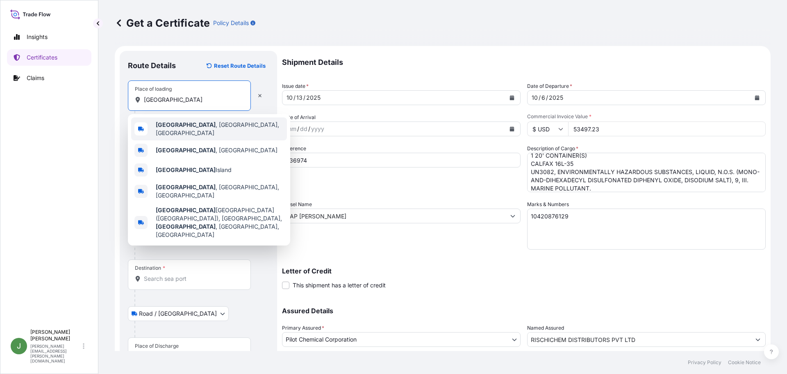
click at [181, 128] on span "[GEOGRAPHIC_DATA] , [GEOGRAPHIC_DATA], [GEOGRAPHIC_DATA]" at bounding box center [220, 129] width 128 height 16
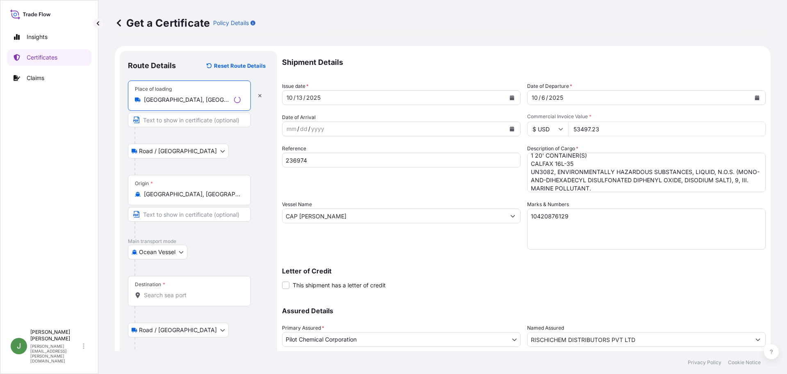
scroll to position [57, 0]
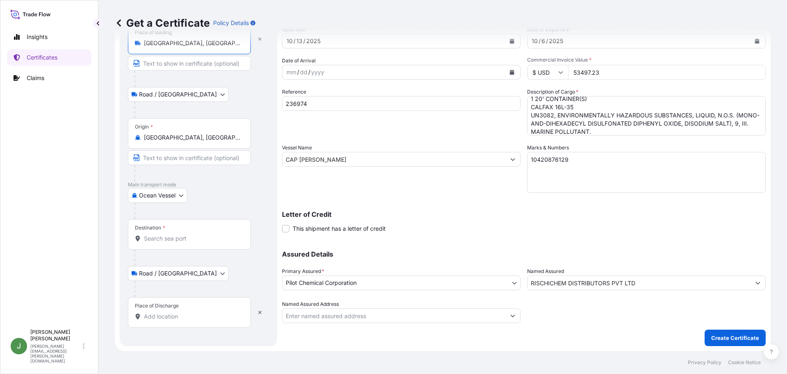
type input "[GEOGRAPHIC_DATA], [GEOGRAPHIC_DATA], [GEOGRAPHIC_DATA]"
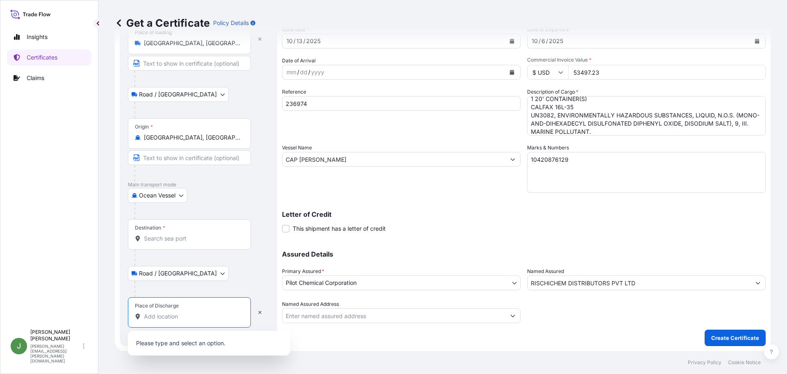
click at [173, 316] on input "Place of Discharge" at bounding box center [192, 316] width 97 height 8
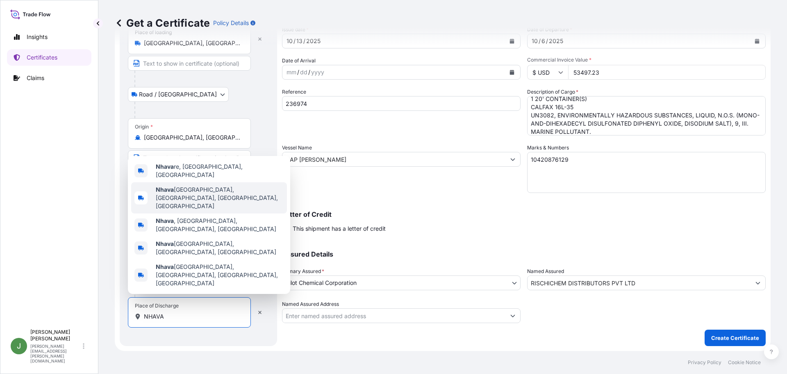
click at [206, 210] on span "[GEOGRAPHIC_DATA], [GEOGRAPHIC_DATA], [GEOGRAPHIC_DATA], [GEOGRAPHIC_DATA]" at bounding box center [220, 197] width 128 height 25
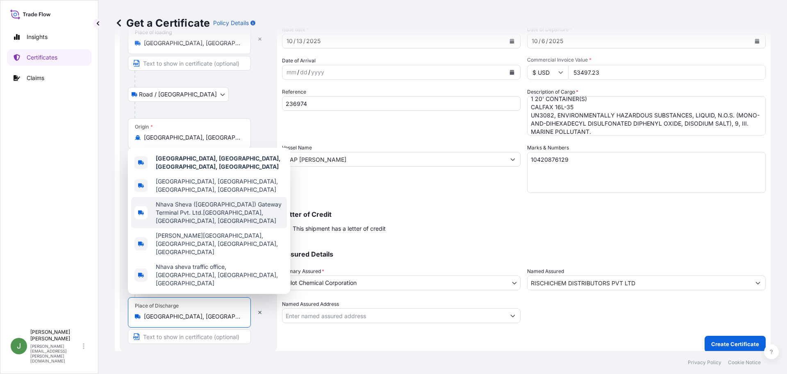
click at [192, 225] on span "Nhava Sheva ([GEOGRAPHIC_DATA]) Gateway Terminal Pvt. Ltd.[GEOGRAPHIC_DATA], [G…" at bounding box center [220, 212] width 128 height 25
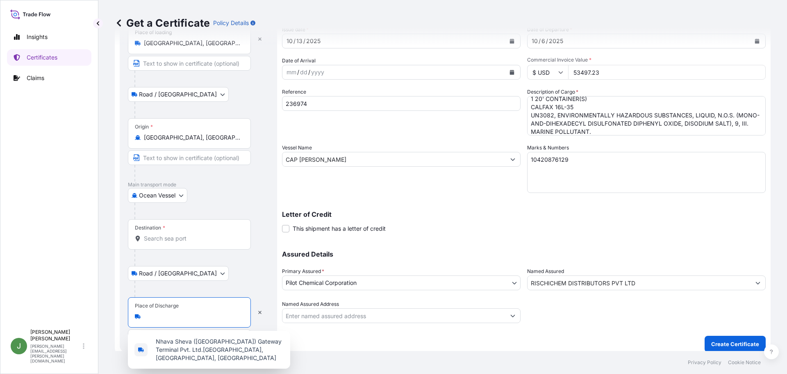
scroll to position [0, 166]
type input "Nhava Sheva ([GEOGRAPHIC_DATA]) Gateway Terminal Pvt. Ltd.[GEOGRAPHIC_DATA], [G…"
click at [262, 313] on icon "button" at bounding box center [259, 312] width 5 height 5
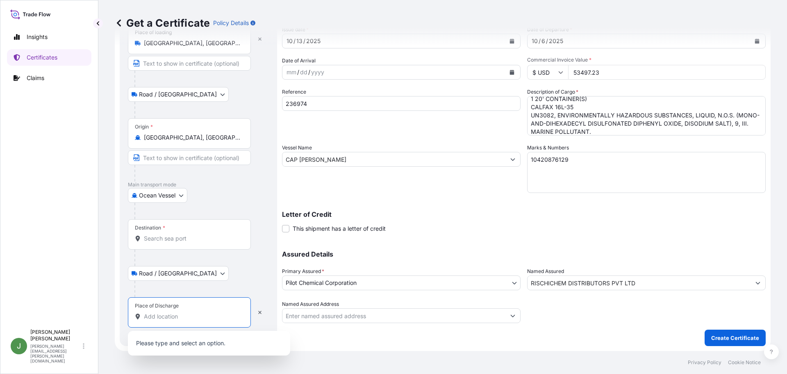
click at [168, 316] on input "Place of Discharge" at bounding box center [192, 316] width 97 height 8
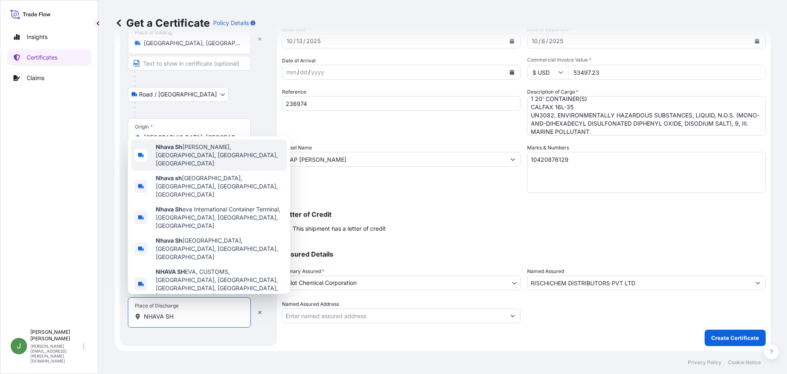
click at [192, 167] on span "Nhava Sh eva, [GEOGRAPHIC_DATA], [GEOGRAPHIC_DATA], [GEOGRAPHIC_DATA]" at bounding box center [220, 155] width 128 height 25
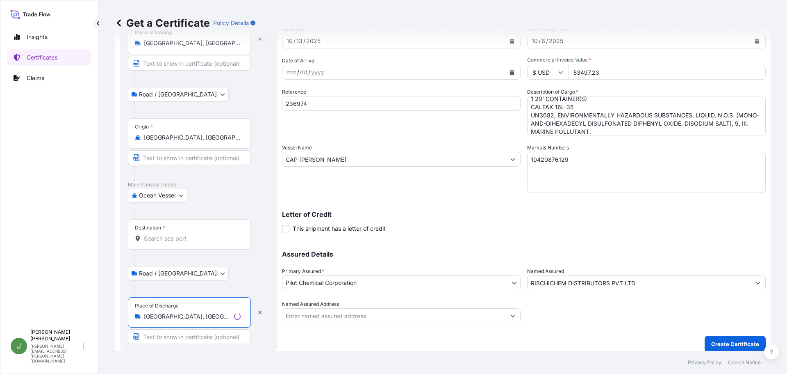
type input "[GEOGRAPHIC_DATA], [GEOGRAPHIC_DATA], [GEOGRAPHIC_DATA], [GEOGRAPHIC_DATA]"
click at [175, 236] on input "Destination *" at bounding box center [192, 238] width 97 height 8
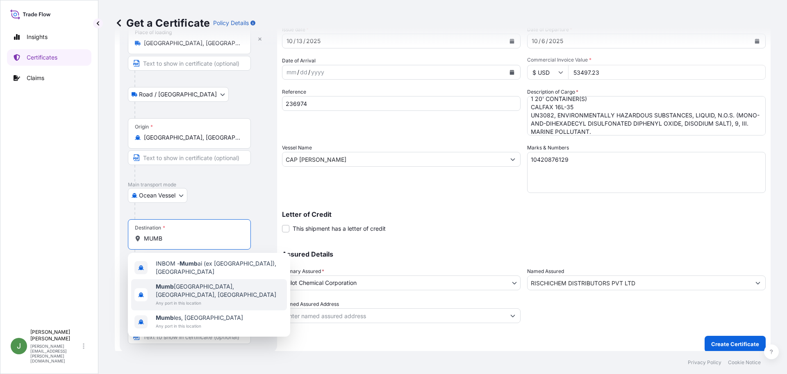
click at [180, 284] on span "Mumb ai, [GEOGRAPHIC_DATA], [GEOGRAPHIC_DATA]" at bounding box center [220, 290] width 128 height 16
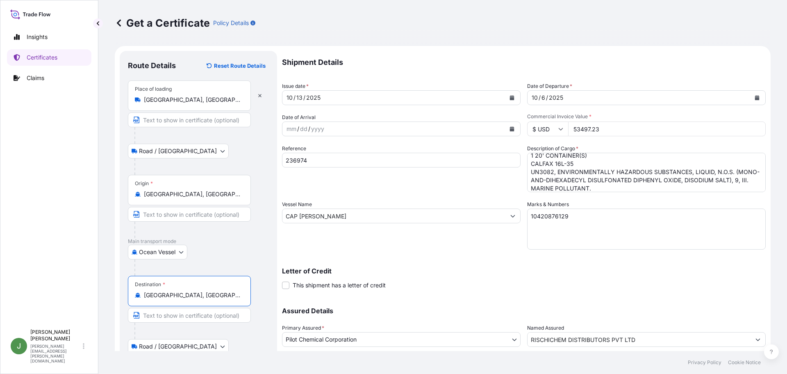
scroll to position [79, 0]
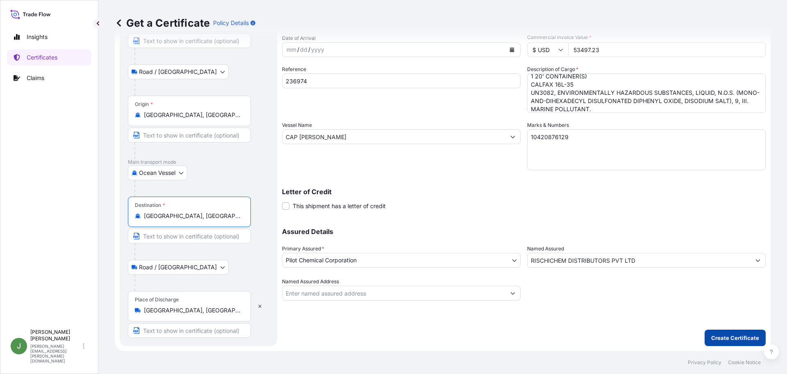
type input "[GEOGRAPHIC_DATA], [GEOGRAPHIC_DATA], [GEOGRAPHIC_DATA]"
click at [712, 335] on p "Create Certificate" at bounding box center [735, 337] width 48 height 8
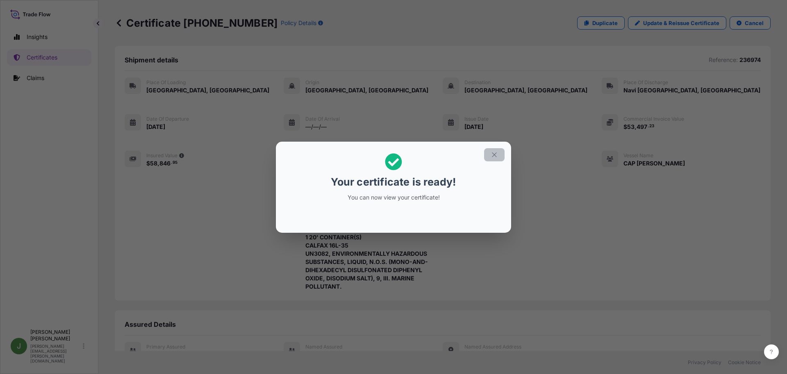
click at [494, 155] on icon "button" at bounding box center [494, 154] width 5 height 5
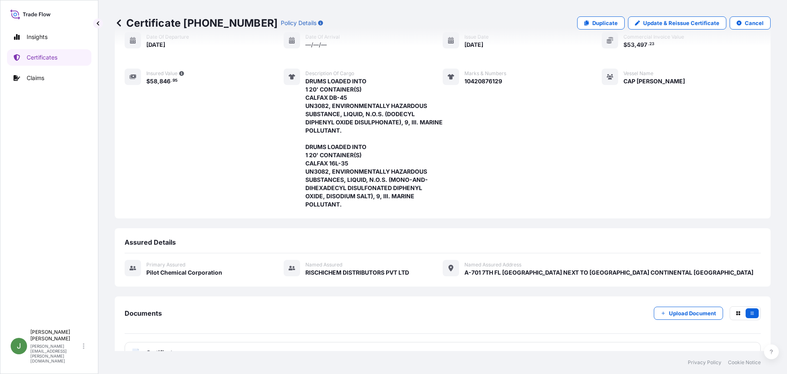
scroll to position [155, 0]
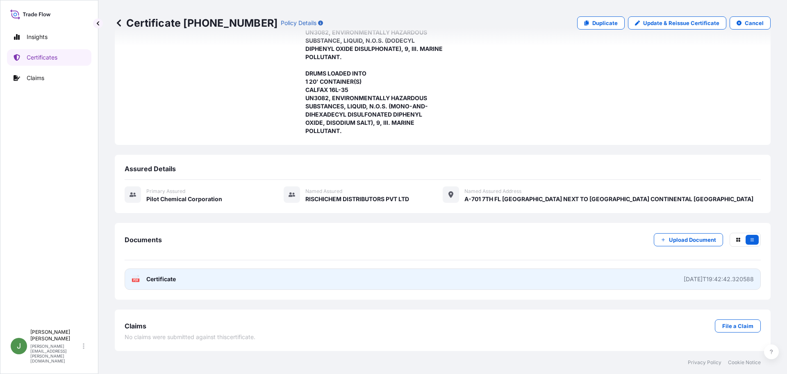
click at [622, 286] on link "PDF Certificate [DATE]T19:42:42.320588" at bounding box center [443, 278] width 636 height 21
